Goal: Task Accomplishment & Management: Use online tool/utility

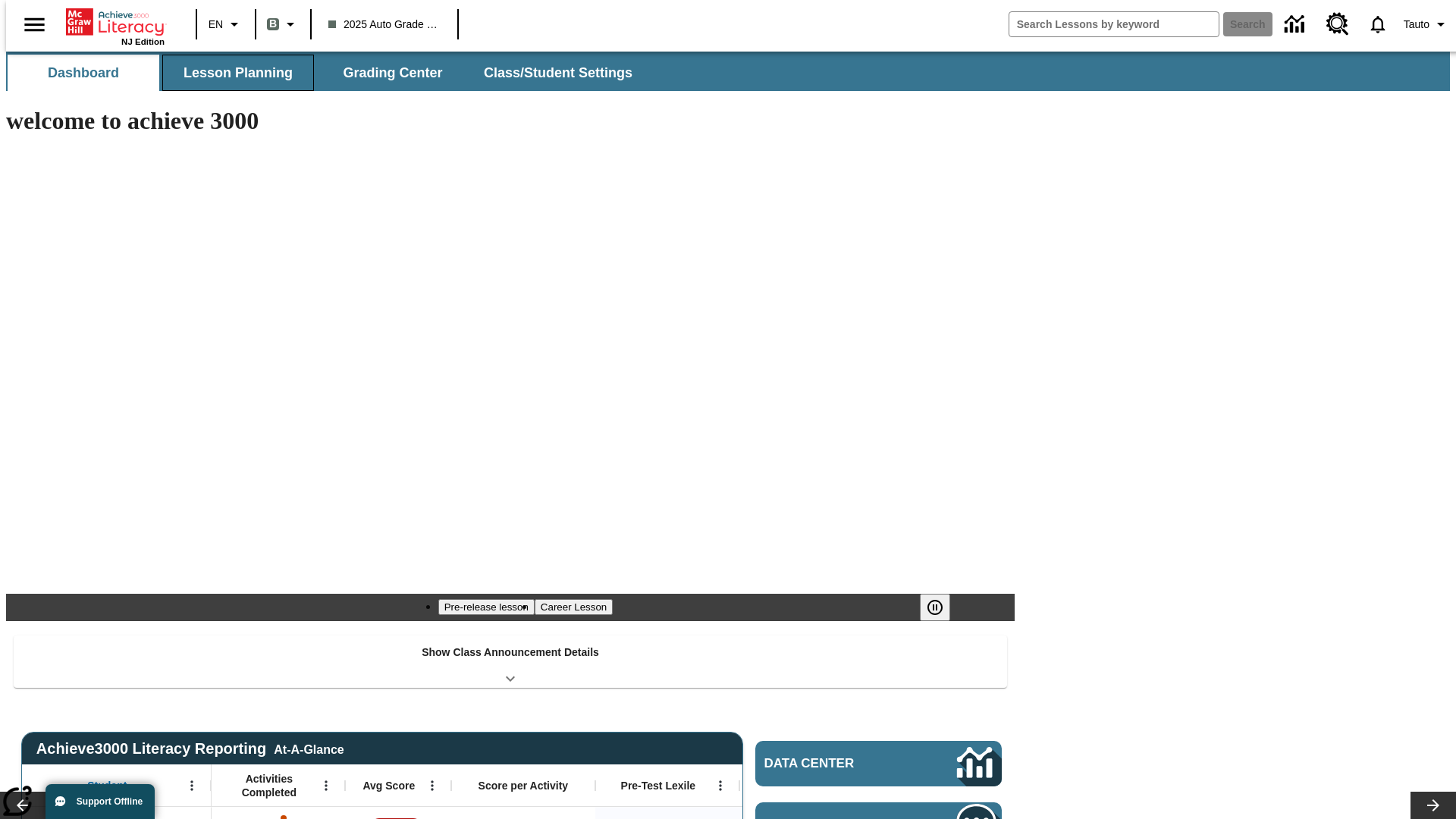
click at [232, 73] on button "Lesson Planning" at bounding box center [238, 73] width 151 height 36
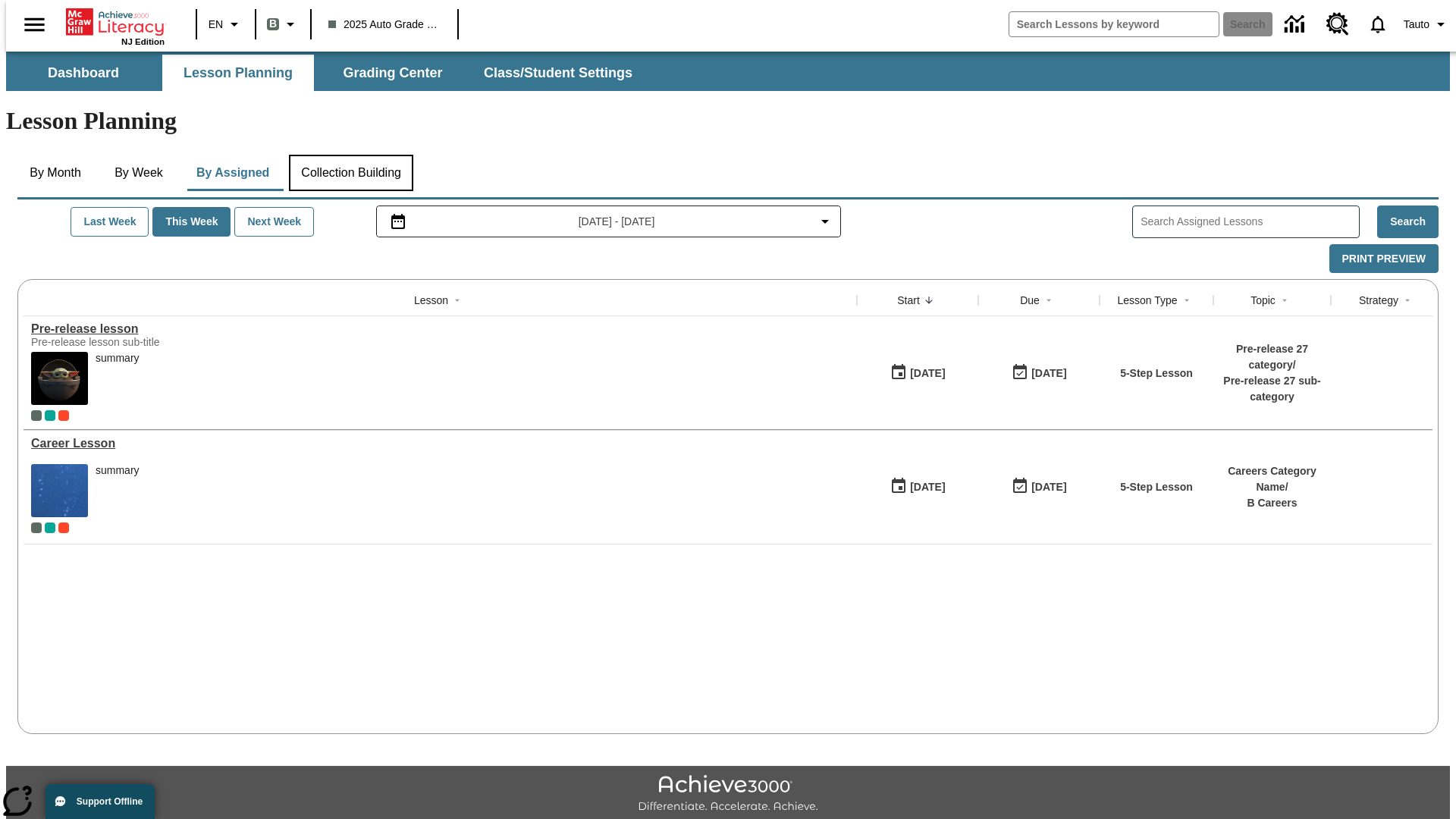
click at [350, 155] on button "Collection Building" at bounding box center [351, 173] width 124 height 36
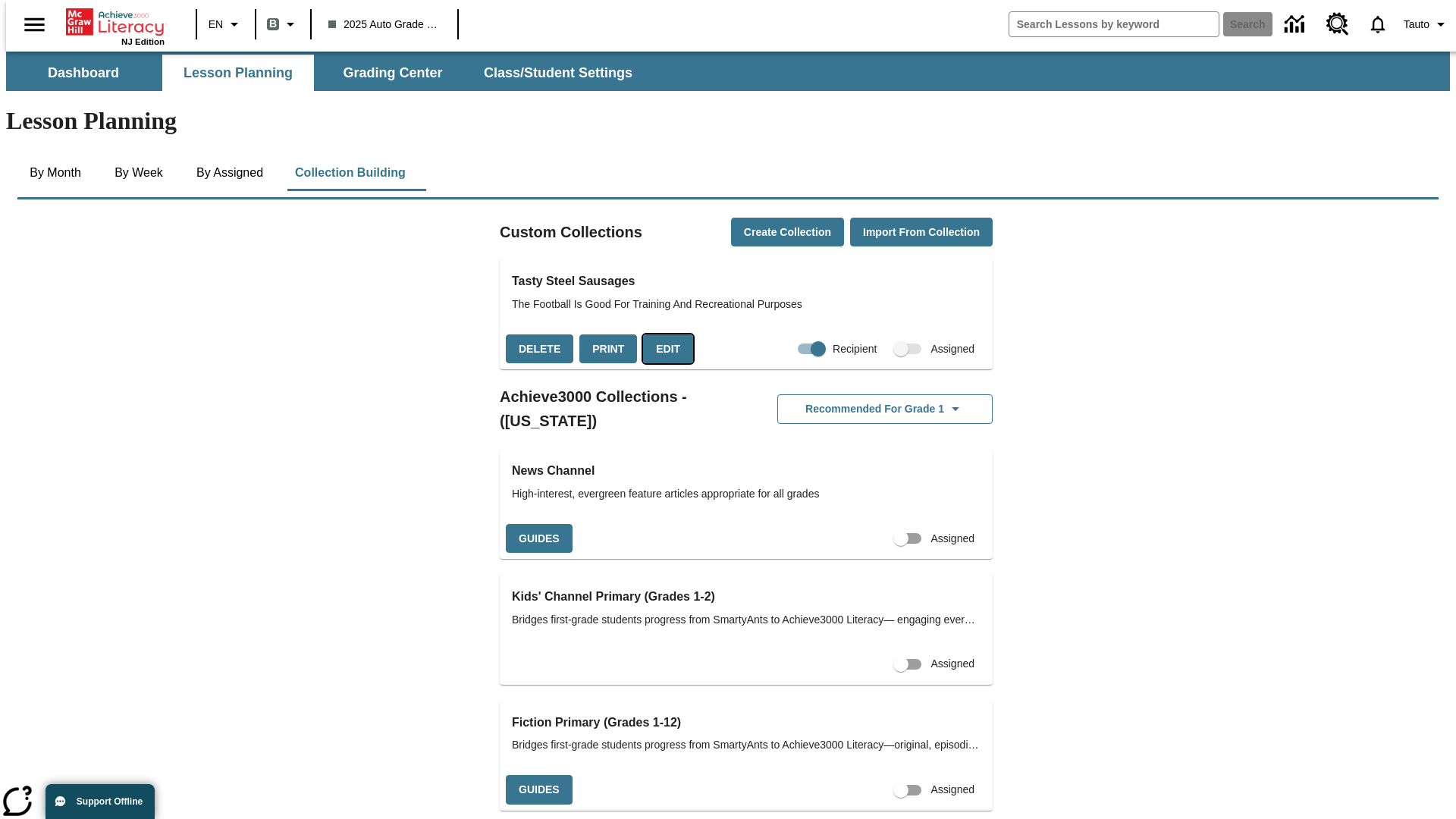
click at [663, 334] on button "Edit" at bounding box center [668, 349] width 50 height 30
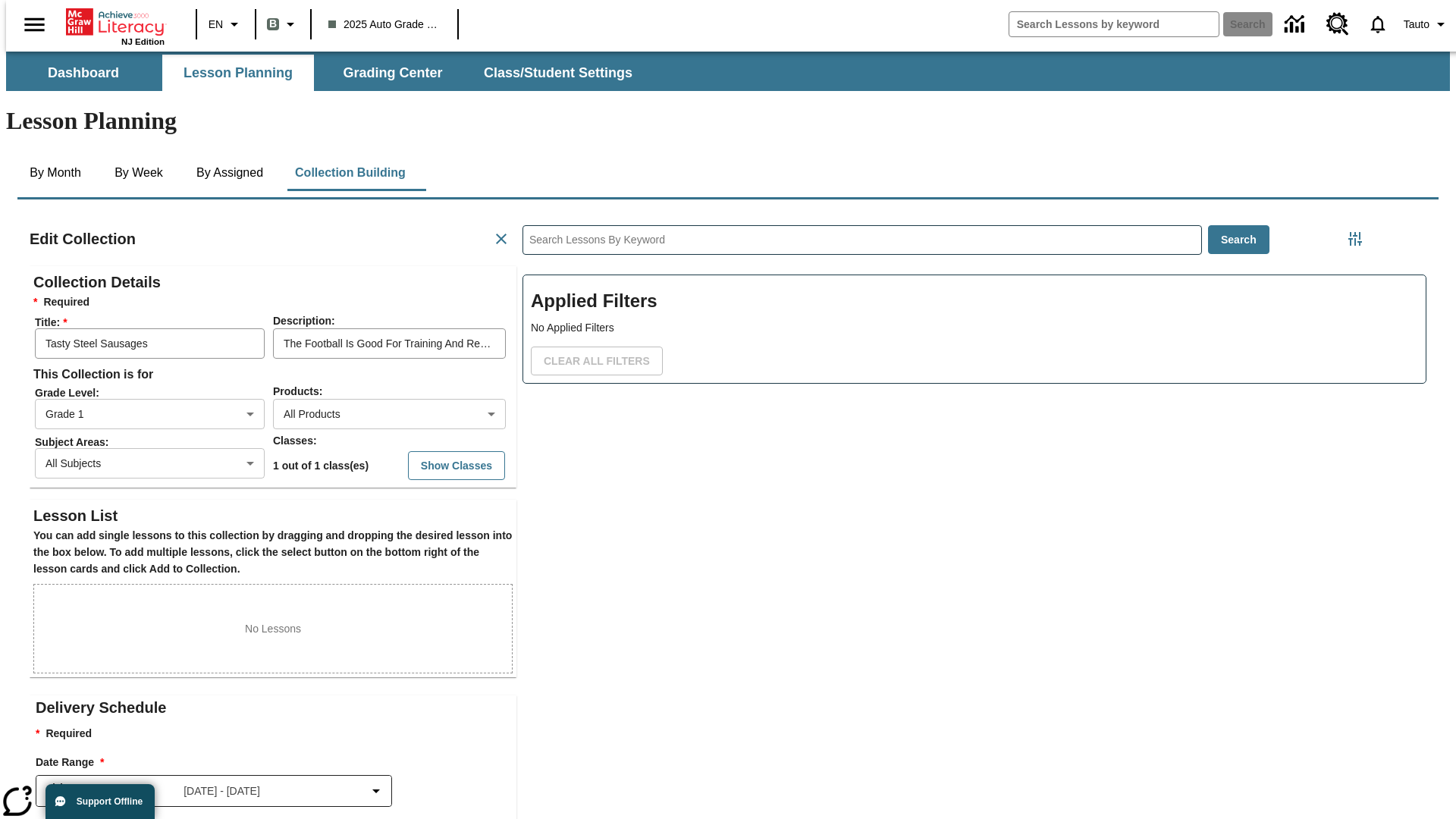
scroll to position [1, 1]
click at [365, 359] on body "Skip to main content NJ Edition EN B 2025 Auto Grade 1 B Search 0 Tauto Dashboa…" at bounding box center [728, 527] width 1444 height 951
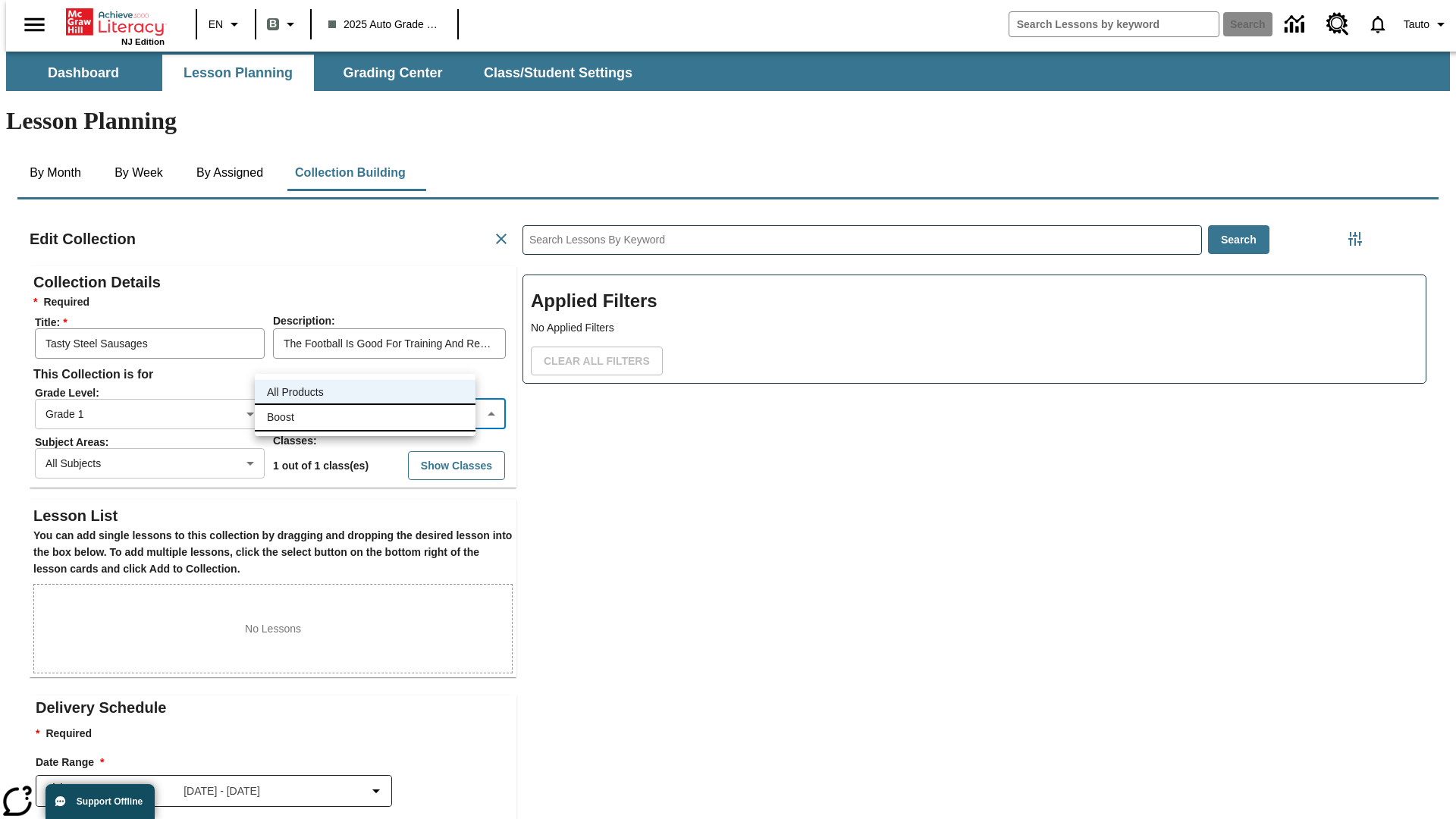
click at [365, 417] on li "Boost" at bounding box center [365, 417] width 221 height 25
type input "12"
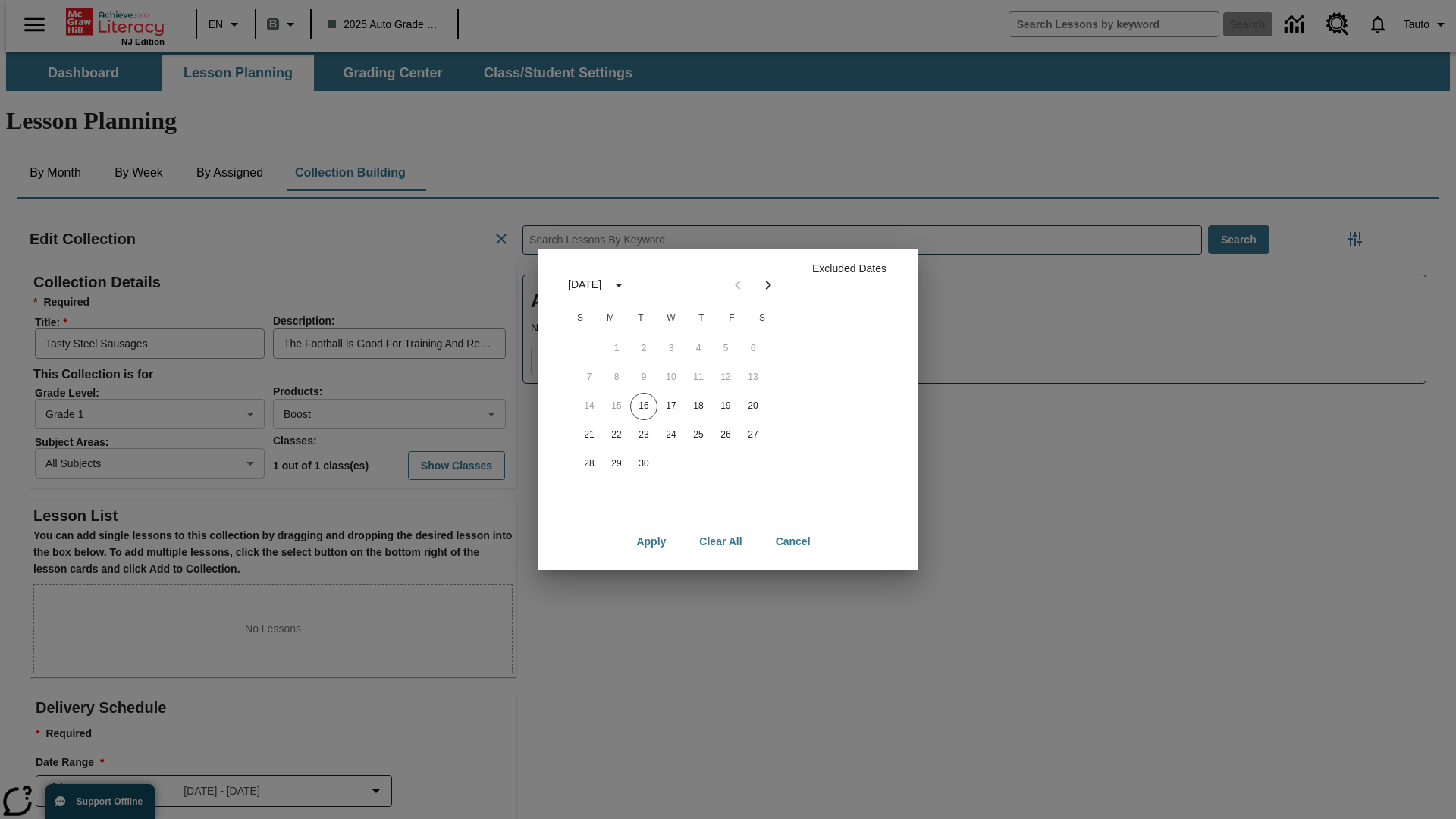
scroll to position [151, 0]
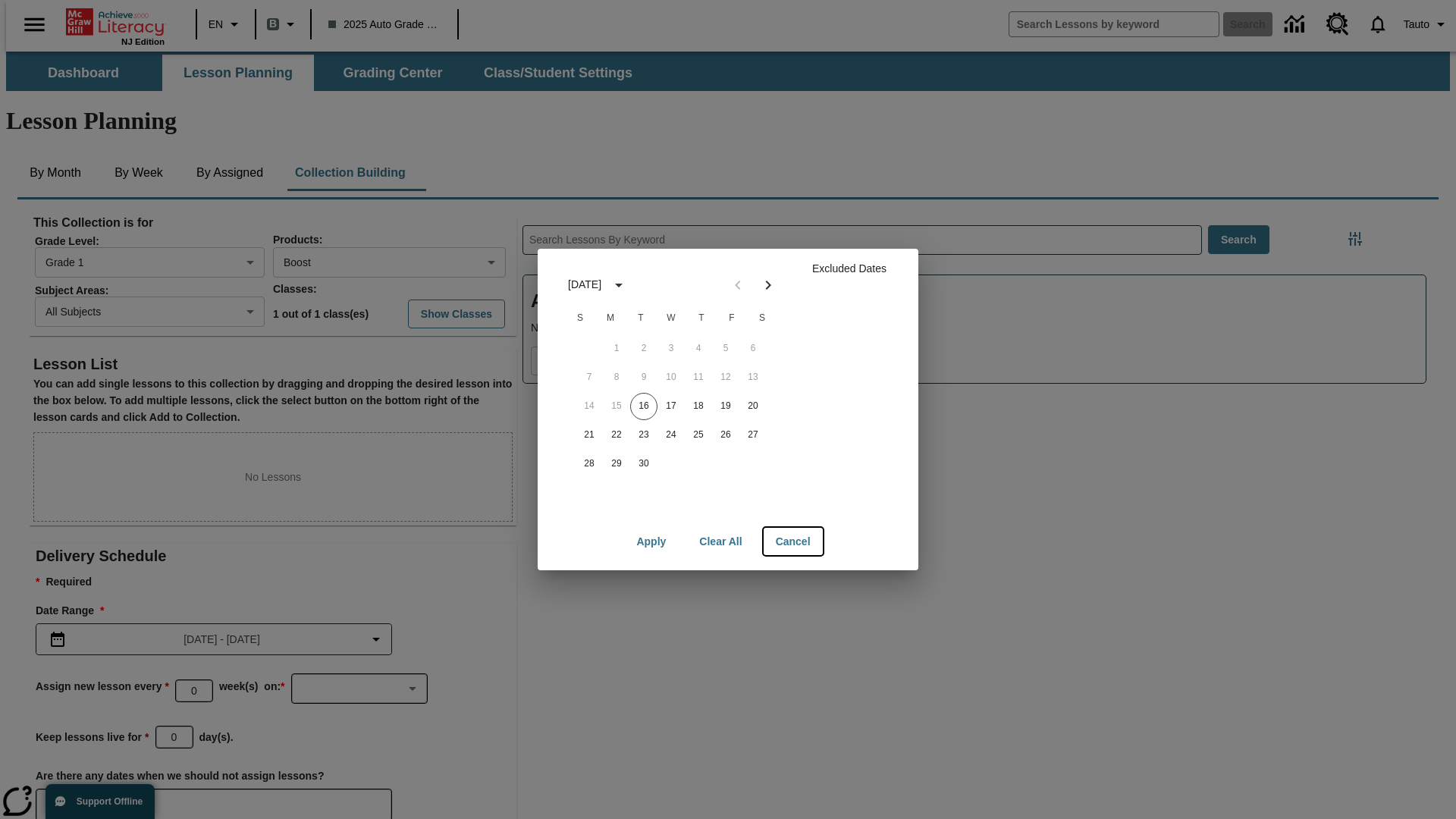
click at [793, 541] on button "Cancel" at bounding box center [793, 542] width 59 height 28
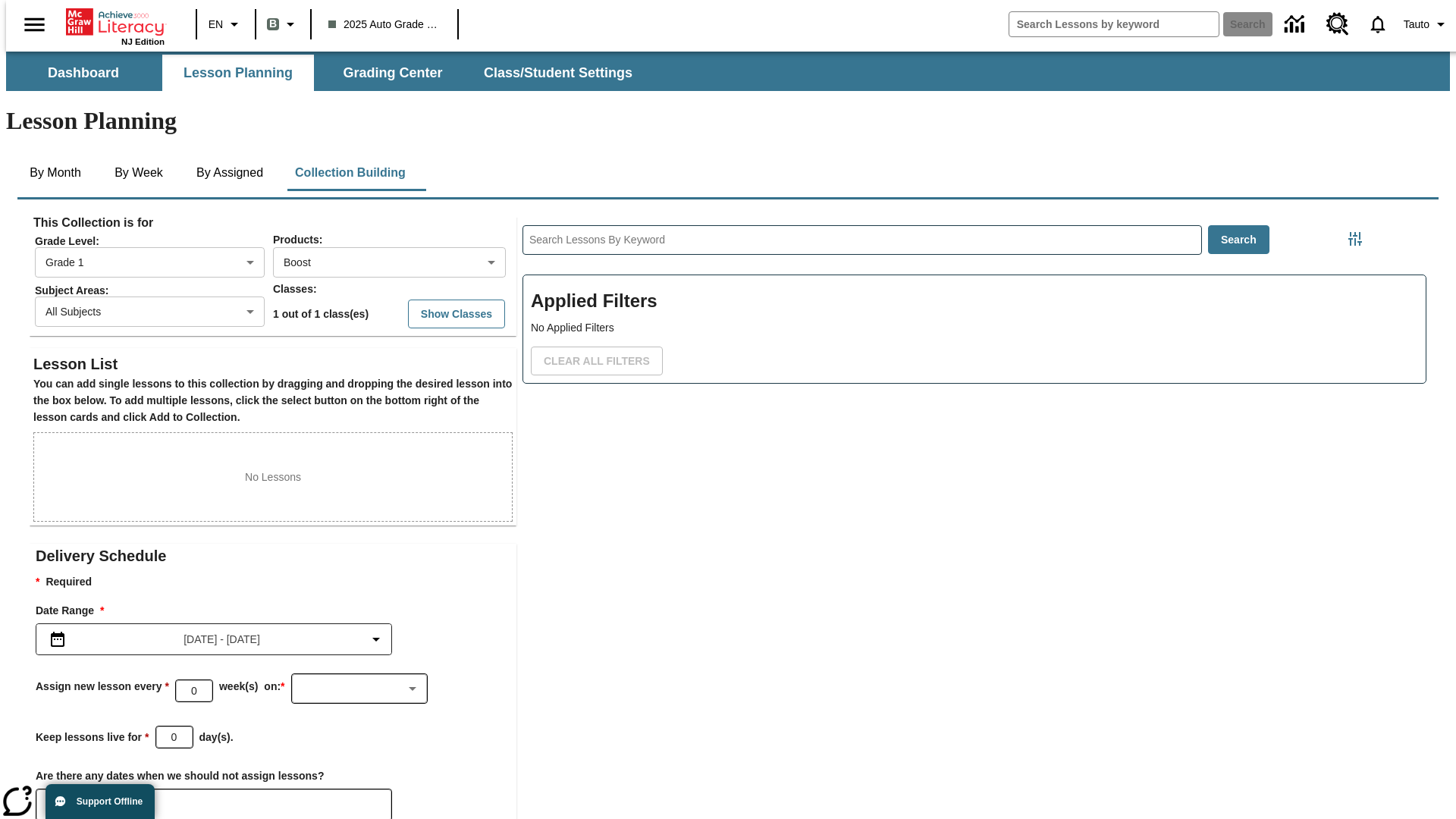
scroll to position [6, 0]
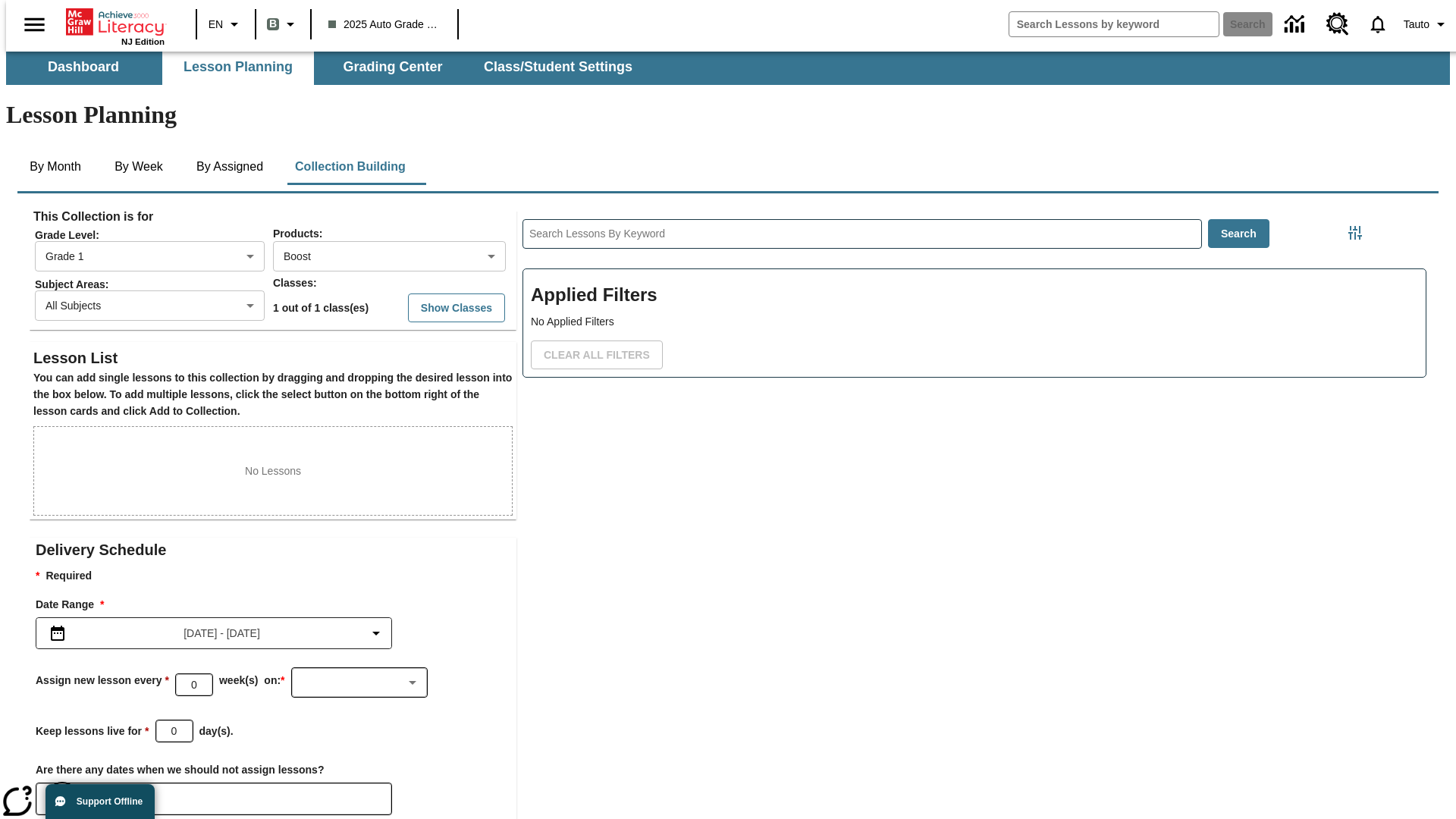
click at [57, 791] on icon "Choose Dates" at bounding box center [62, 798] width 13 height 15
